Goal: Find specific page/section: Find specific page/section

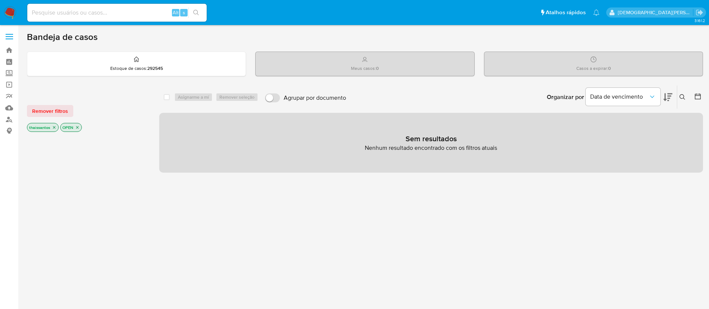
click at [52, 128] on icon "close-filter" at bounding box center [54, 127] width 4 height 4
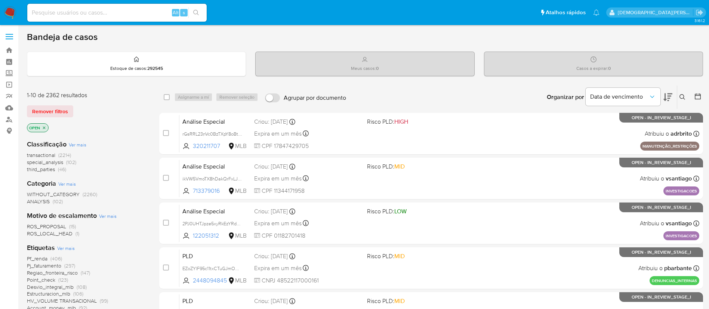
click at [121, 11] on input at bounding box center [116, 13] width 179 height 10
paste input "2622405205"
type input "2622405205"
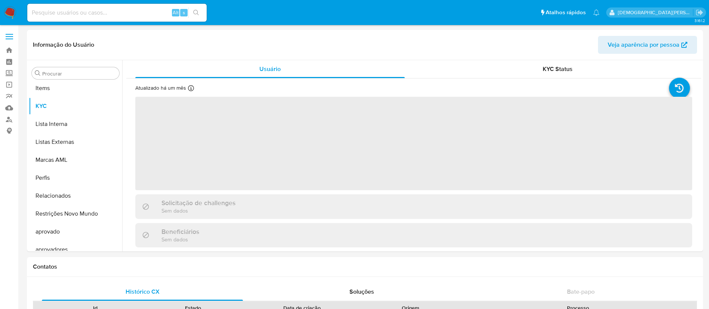
scroll to position [388, 0]
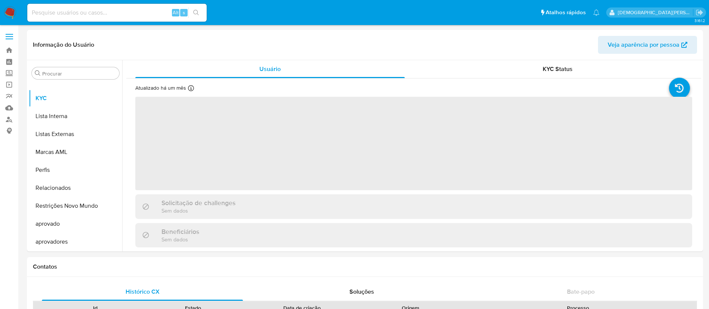
select select "10"
